Goal: Task Accomplishment & Management: Manage account settings

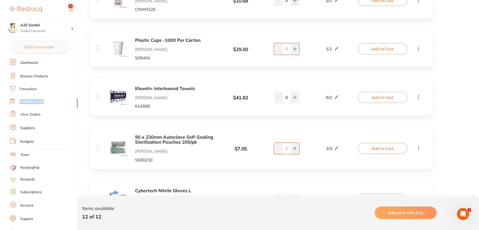
drag, startPoint x: 75, startPoint y: 103, endPoint x: 72, endPoint y: 82, distance: 21.7
click at [72, 84] on ul "Dashboard Browse Products Favourites Inventory Lists View Orders Suppliers Budg…" at bounding box center [44, 145] width 68 height 173
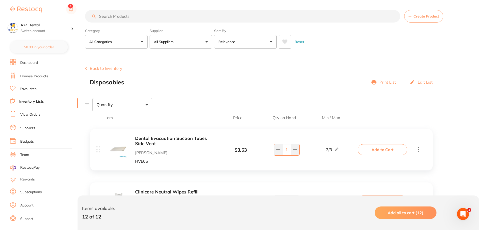
click at [35, 116] on link "View Orders" at bounding box center [30, 114] width 20 height 5
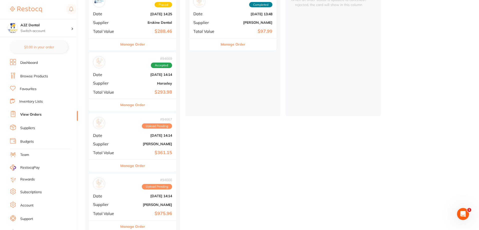
scroll to position [88, 0]
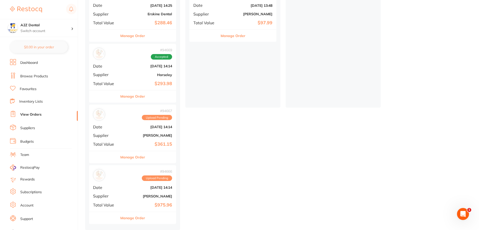
click at [135, 157] on button "Manage Order" at bounding box center [132, 157] width 25 height 12
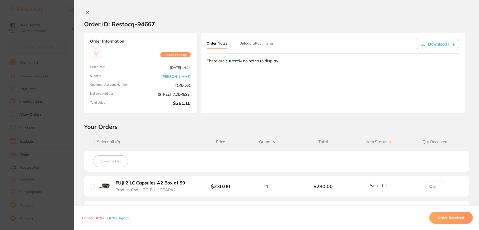
scroll to position [13, 0]
click at [90, 12] on button at bounding box center [87, 12] width 7 height 5
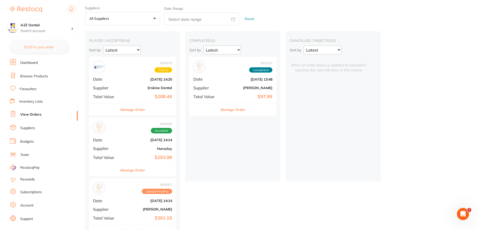
click at [133, 171] on button "Manage Order" at bounding box center [132, 170] width 25 height 12
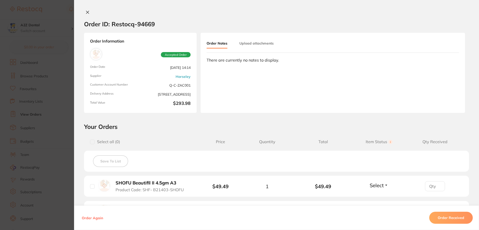
click at [86, 11] on icon at bounding box center [88, 12] width 4 height 4
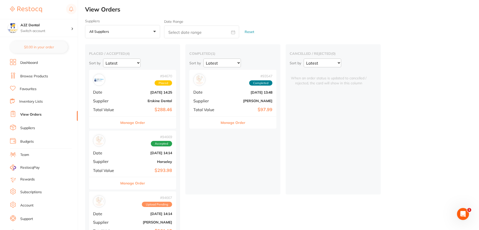
click at [138, 124] on button "Manage Order" at bounding box center [132, 123] width 25 height 12
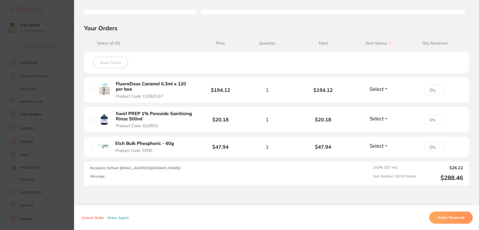
scroll to position [100, 0]
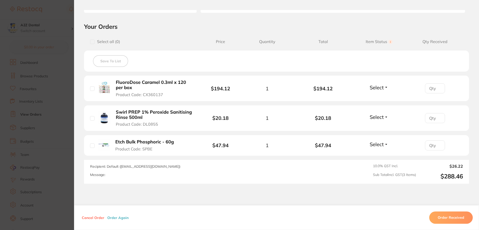
click at [2, 222] on section "Order ID: Restocq- 94670 Order Information Placed Order Order Date [DATE] 14:25…" at bounding box center [239, 115] width 479 height 230
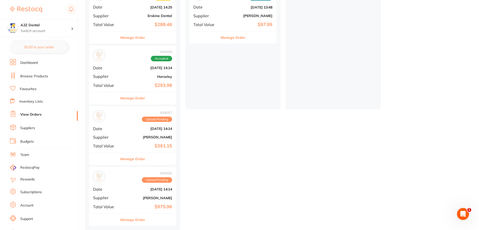
scroll to position [88, 0]
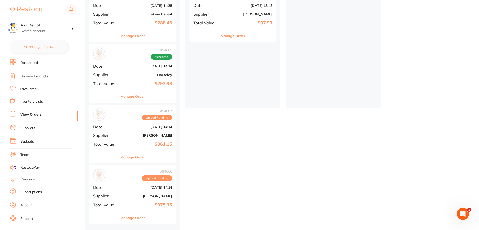
click at [130, 216] on button "Manage Order" at bounding box center [132, 218] width 25 height 12
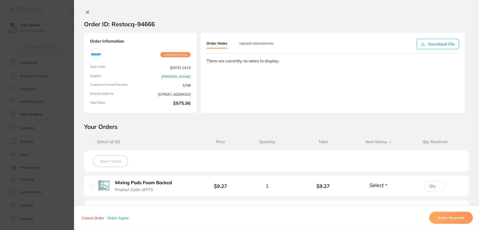
click at [88, 12] on icon at bounding box center [88, 12] width 4 height 4
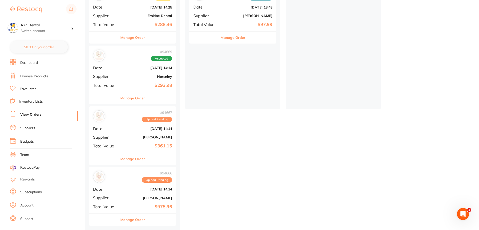
scroll to position [88, 0]
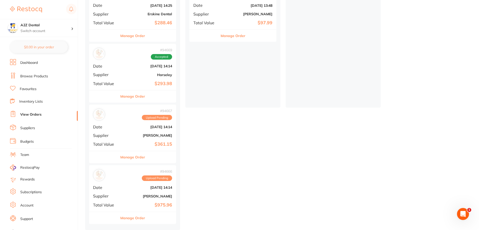
click at [136, 155] on button "Manage Order" at bounding box center [132, 157] width 25 height 12
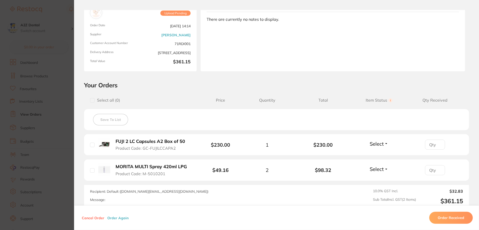
scroll to position [50, 0]
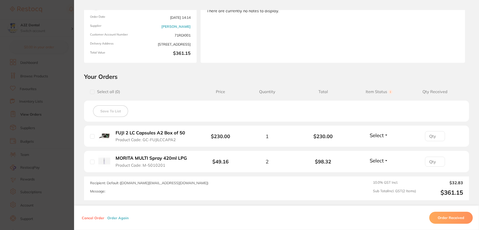
click at [450, 218] on button "Order Received" at bounding box center [451, 218] width 44 height 12
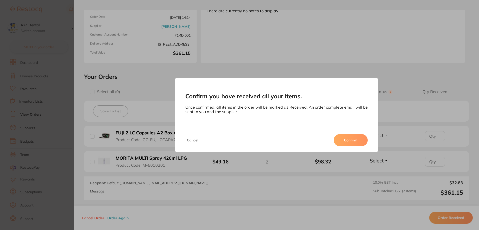
click at [348, 139] on button "Confirm" at bounding box center [351, 140] width 34 height 12
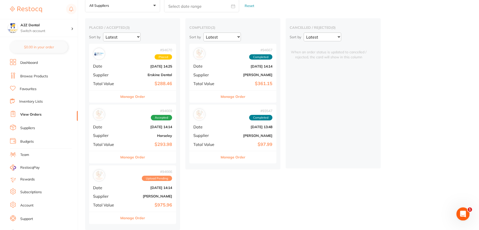
click at [466, 212] on icon "Open Intercom Messenger" at bounding box center [462, 213] width 8 height 8
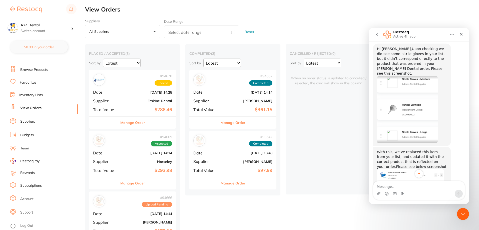
scroll to position [27, 0]
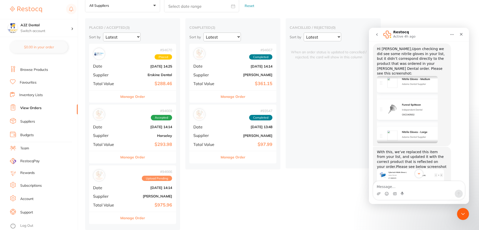
click at [29, 95] on link "Inventory Lists" at bounding box center [31, 95] width 24 height 5
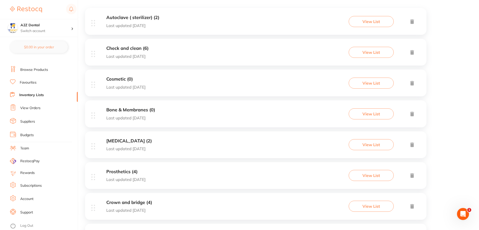
scroll to position [92, 0]
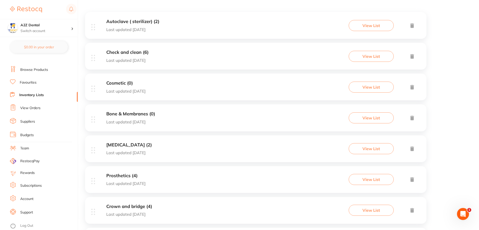
click at [126, 52] on h3 "Check and clean (6)" at bounding box center [127, 52] width 42 height 5
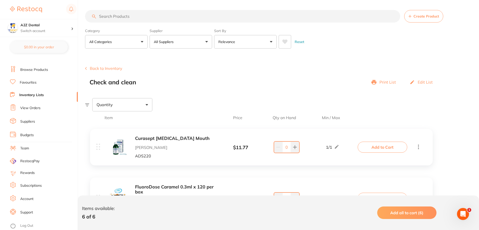
click at [118, 15] on input "search" at bounding box center [242, 16] width 315 height 13
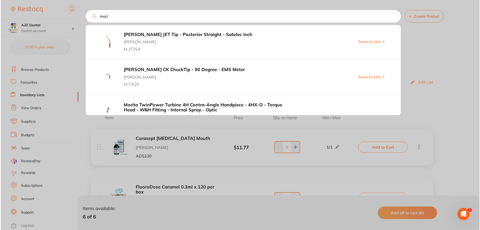
scroll to position [300, 0]
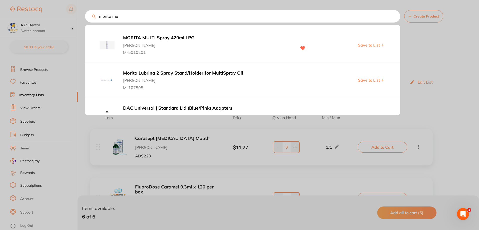
click at [136, 50] on span "M-5010201" at bounding box center [207, 51] width 169 height 7
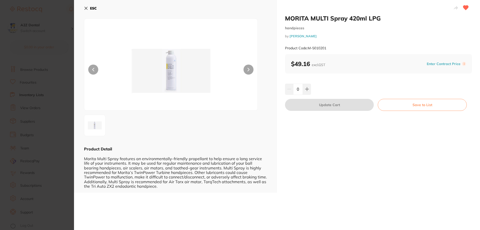
click at [85, 5] on button "ESC" at bounding box center [90, 8] width 13 height 9
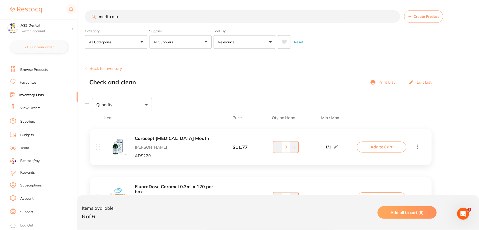
scroll to position [0, 0]
click at [122, 16] on input "morita mu" at bounding box center [242, 16] width 315 height 13
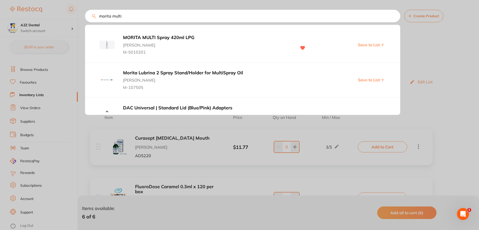
type input "morita multi"
click at [146, 46] on span "[PERSON_NAME]" at bounding box center [207, 43] width 169 height 7
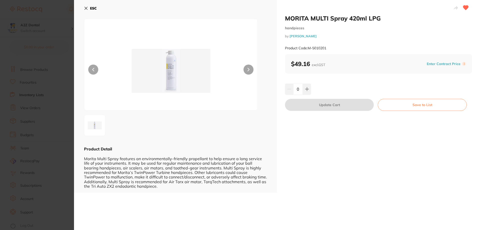
click at [85, 9] on icon at bounding box center [86, 8] width 3 height 3
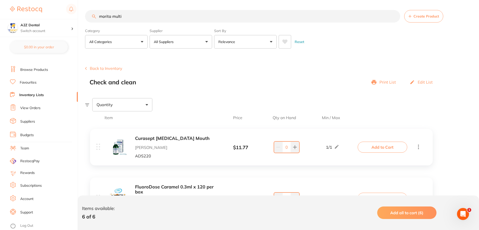
click at [35, 95] on link "Inventory Lists" at bounding box center [31, 95] width 25 height 5
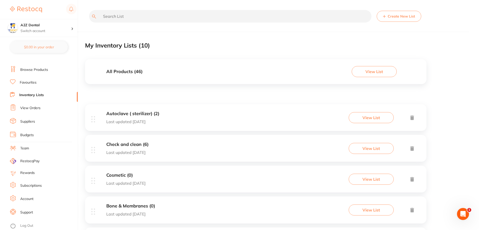
click at [144, 13] on input "text" at bounding box center [230, 16] width 282 height 13
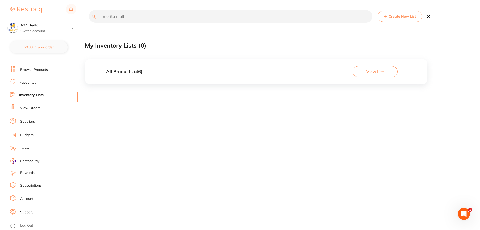
click at [272, 18] on input "morita multi" at bounding box center [231, 16] width 284 height 13
click at [127, 15] on input "morita multi" at bounding box center [231, 16] width 284 height 13
type input "fuji"
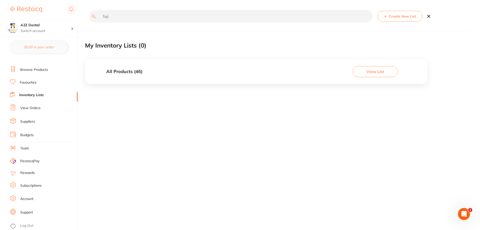
click at [27, 95] on link "Inventory Lists" at bounding box center [31, 95] width 25 height 5
click at [108, 17] on input "fuji" at bounding box center [231, 16] width 284 height 13
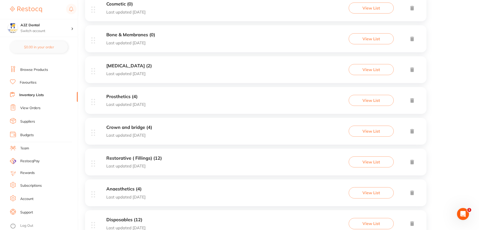
scroll to position [175, 0]
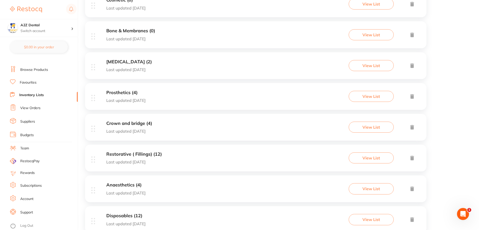
click at [120, 155] on h3 "Restorative ( Fillings) (12)" at bounding box center [134, 154] width 56 height 5
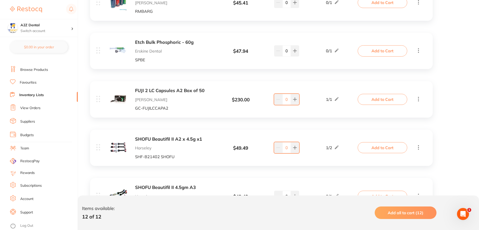
scroll to position [250, 0]
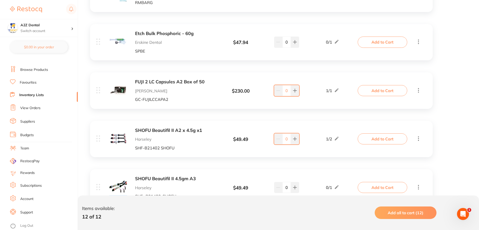
click at [30, 108] on link "View Orders" at bounding box center [30, 108] width 20 height 5
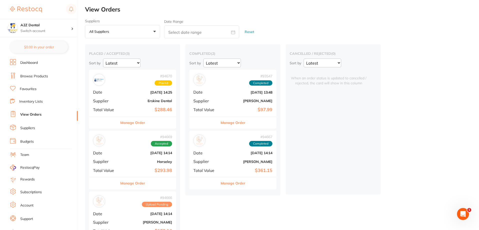
scroll to position [7, 0]
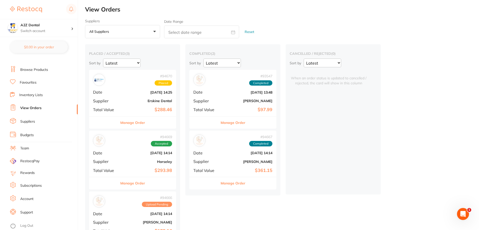
click at [231, 184] on button "Manage Order" at bounding box center [233, 183] width 25 height 12
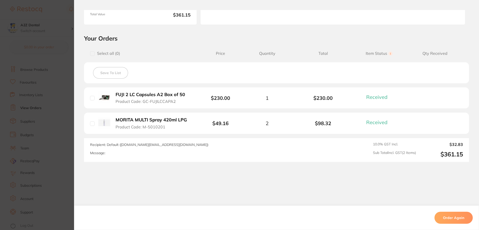
scroll to position [95, 0]
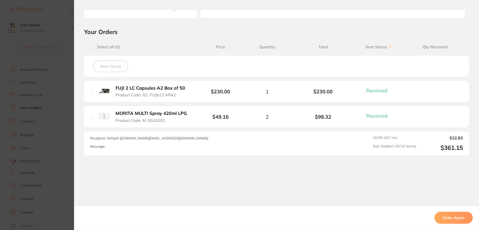
click at [93, 93] on input "checkbox" at bounding box center [92, 91] width 5 height 5
checkbox input "true"
click at [91, 118] on input "checkbox" at bounding box center [92, 117] width 5 height 5
checkbox input "true"
click at [91, 91] on input "checkbox" at bounding box center [92, 91] width 5 height 5
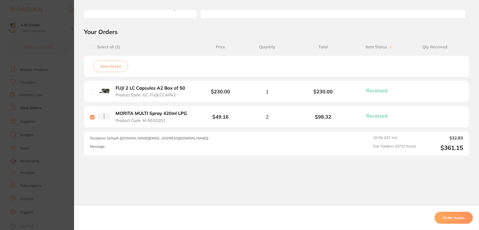
checkbox input "false"
click at [91, 118] on input "checkbox" at bounding box center [92, 117] width 5 height 5
checkbox input "false"
click at [49, 145] on section "Order ID: Restocq- 94667 Order Information 2 Received Completed Order Date Sept…" at bounding box center [239, 115] width 479 height 230
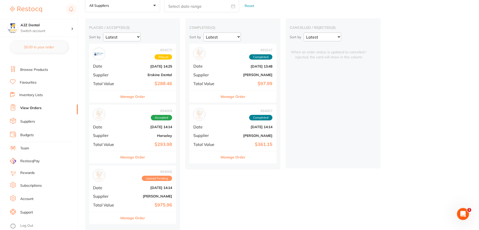
click at [35, 94] on link "Inventory Lists" at bounding box center [31, 95] width 24 height 5
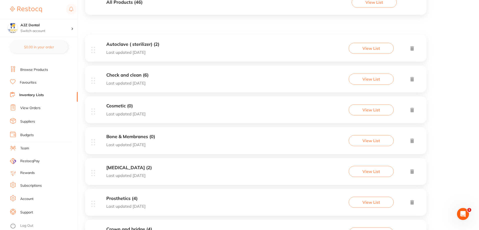
scroll to position [67, 0]
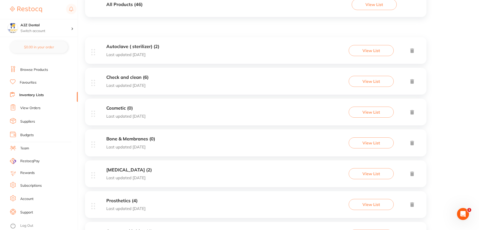
click at [134, 77] on h3 "Check and clean (6)" at bounding box center [127, 77] width 42 height 5
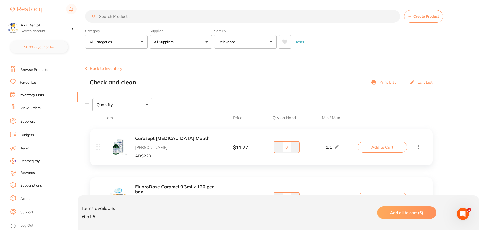
click at [31, 95] on link "Inventory Lists" at bounding box center [31, 95] width 25 height 5
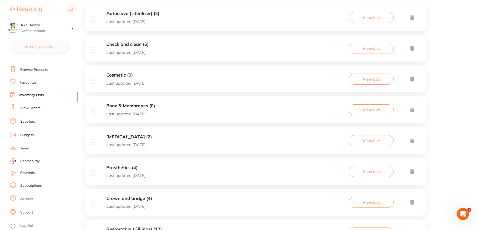
scroll to position [125, 0]
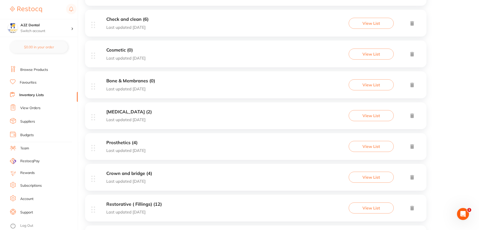
click at [140, 112] on h3 "[MEDICAL_DATA] (2)" at bounding box center [129, 111] width 46 height 5
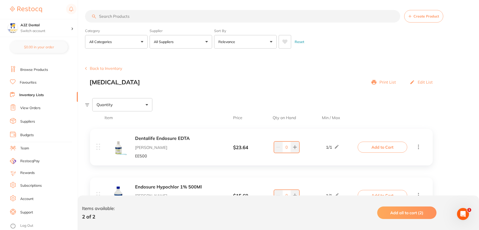
click at [32, 94] on link "Inventory Lists" at bounding box center [31, 95] width 25 height 5
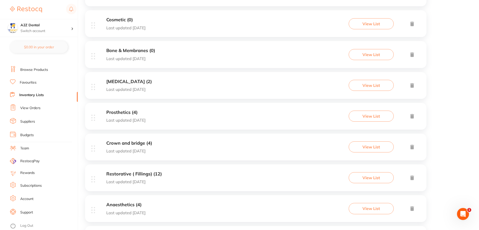
scroll to position [192, 0]
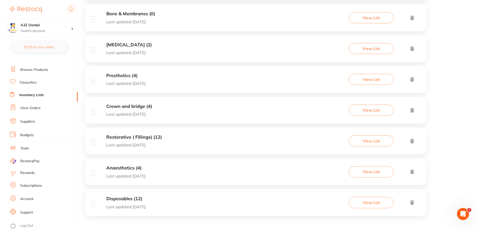
click at [133, 135] on h3 "Restorative ( Fillings) (12)" at bounding box center [134, 137] width 56 height 5
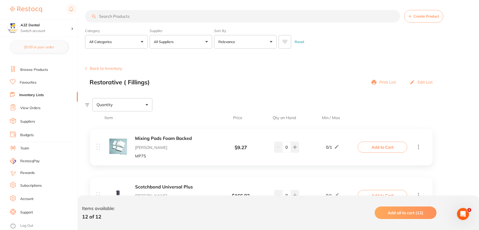
click at [200, 154] on p "MP75" at bounding box center [174, 156] width 79 height 5
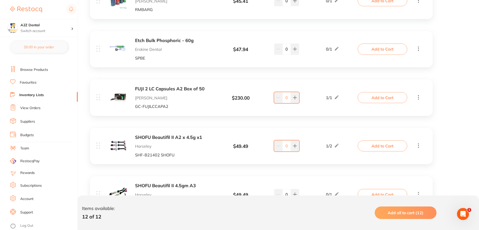
scroll to position [177, 0]
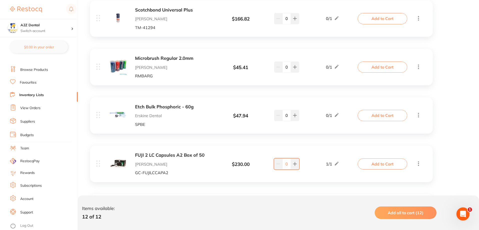
click at [466, 213] on div "Open Intercom Messenger" at bounding box center [462, 213] width 17 height 17
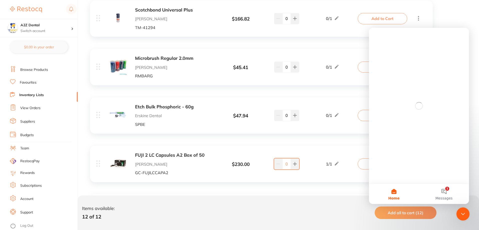
scroll to position [0, 0]
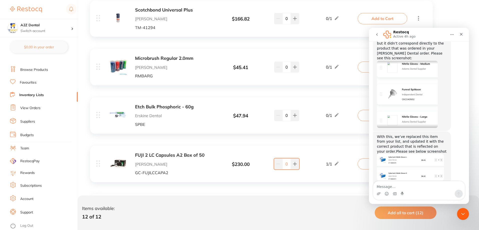
scroll to position [255, 0]
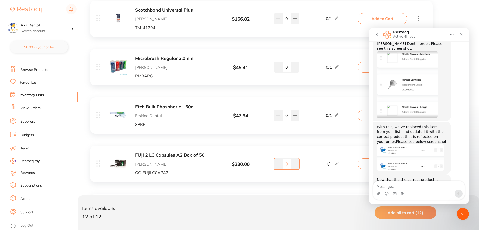
click at [400, 187] on textarea "Message…" at bounding box center [419, 185] width 92 height 9
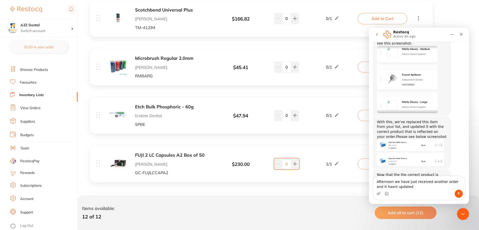
click at [383, 187] on textarea "Afternoon we have just received another order and it hasnt updated" at bounding box center [419, 183] width 92 height 14
click at [408, 186] on textarea "Afternoon we have just received another order and it hasn't updated" at bounding box center [419, 183] width 92 height 14
type textarea "Afternoon we have just received another order and it hasn't updated the on hand…"
click at [458, 195] on icon "Send a message…" at bounding box center [459, 194] width 4 height 4
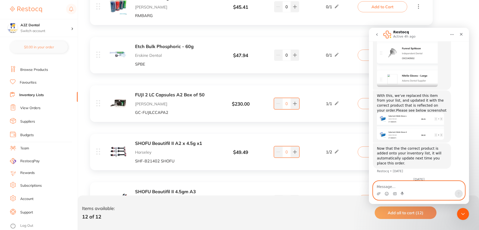
scroll to position [227, 0]
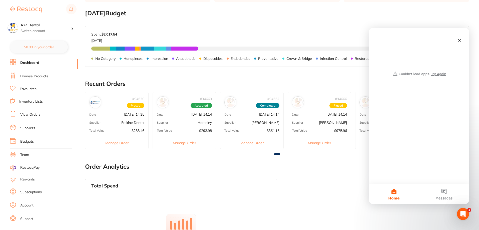
scroll to position [75, 0]
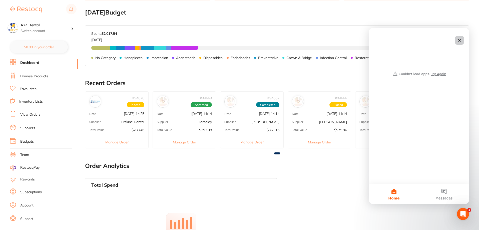
click at [460, 41] on icon "Close" at bounding box center [460, 40] width 4 height 4
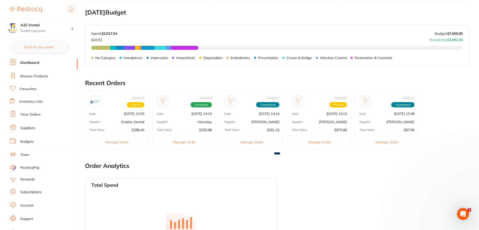
scroll to position [0, 0]
click at [121, 142] on button "Manage Order" at bounding box center [116, 142] width 63 height 12
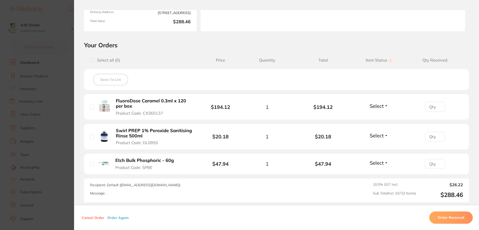
scroll to position [78, 0]
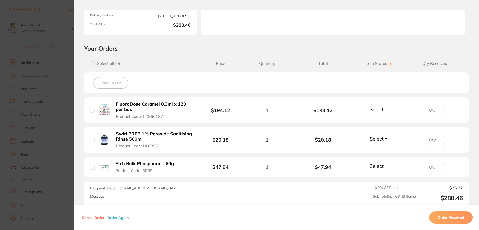
click at [106, 166] on img at bounding box center [104, 167] width 12 height 12
click at [130, 163] on b "Etch Bulk Phosphoric - 60g" at bounding box center [144, 163] width 59 height 5
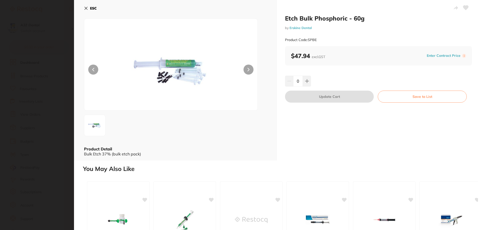
scroll to position [0, 0]
